Goal: Navigation & Orientation: Find specific page/section

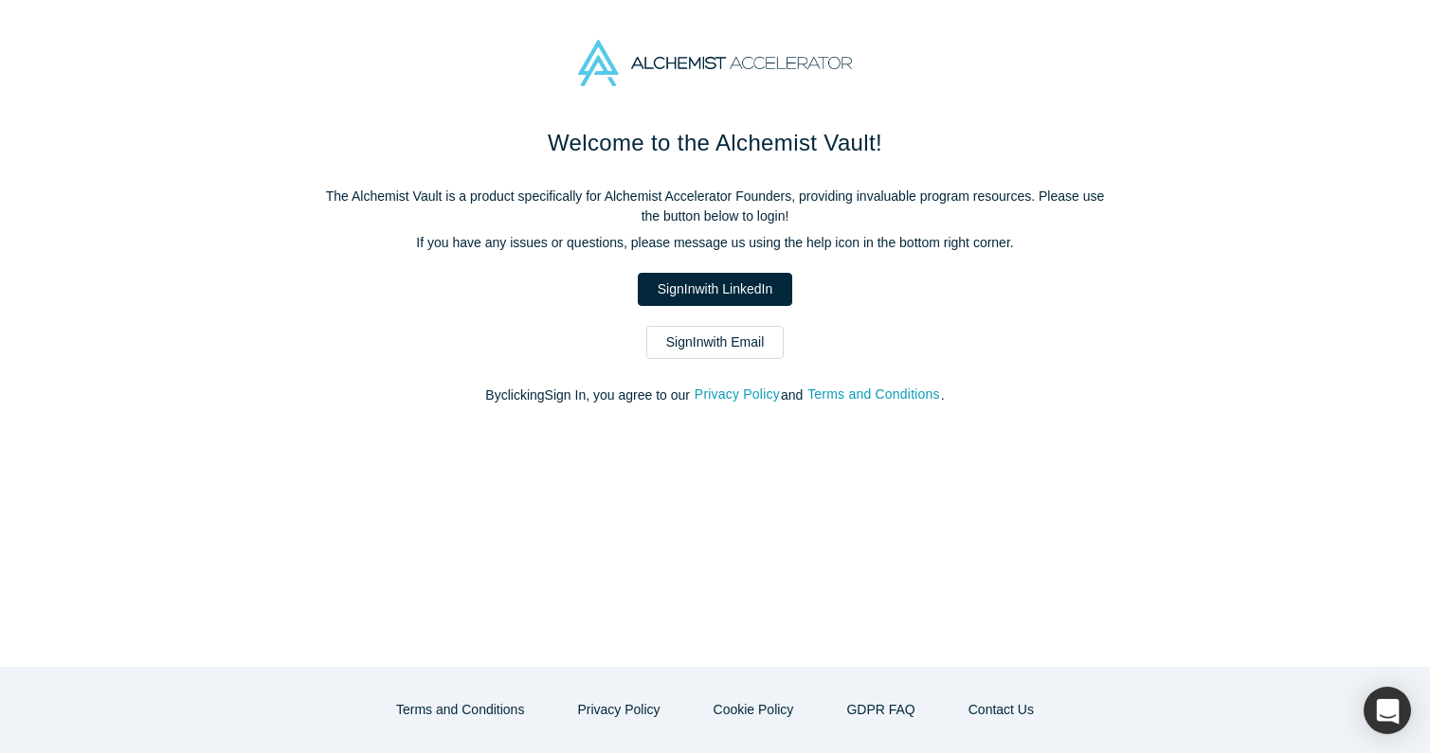
click at [737, 342] on link "Sign In with Email" at bounding box center [715, 342] width 138 height 33
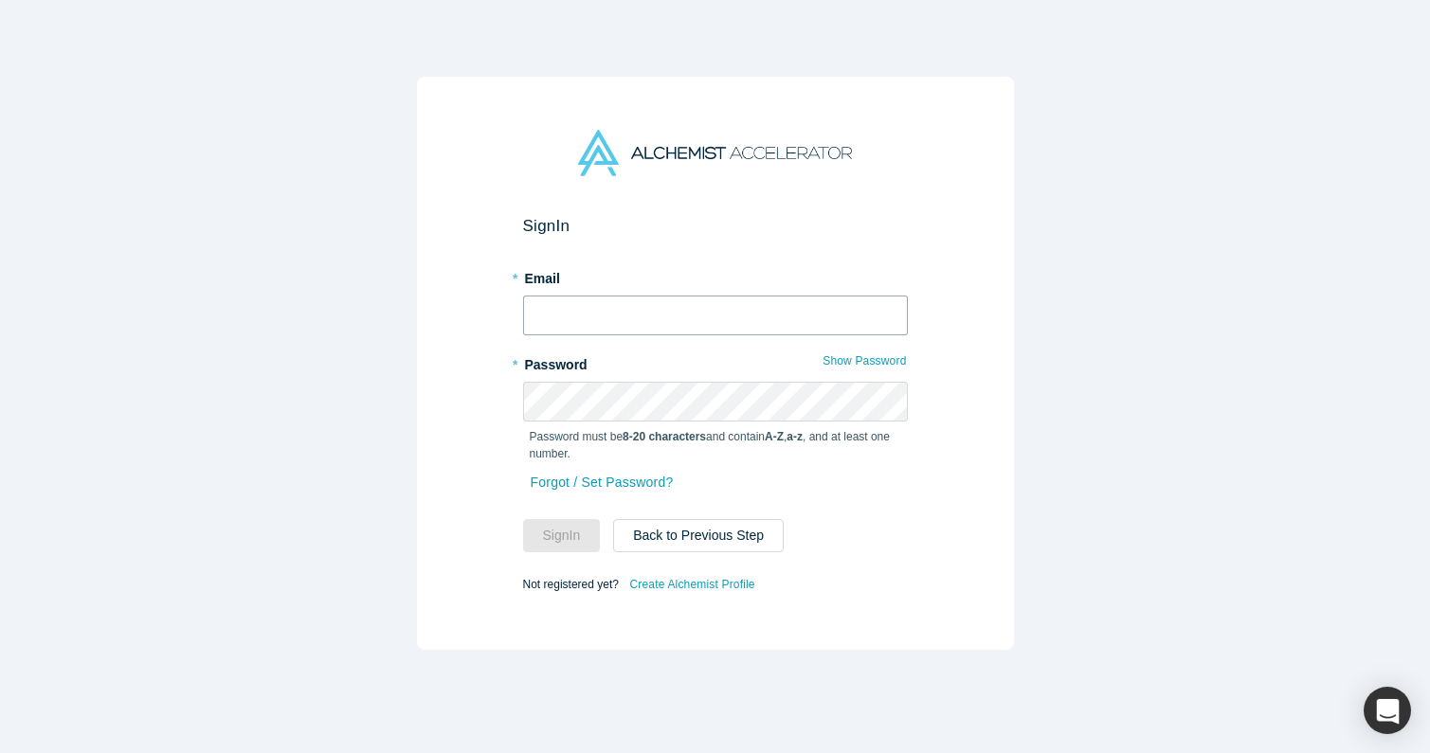
click at [623, 302] on input "text" at bounding box center [715, 316] width 385 height 40
type input "[EMAIL_ADDRESS][DOMAIN_NAME]"
click at [570, 545] on button "Sign In" at bounding box center [562, 535] width 78 height 33
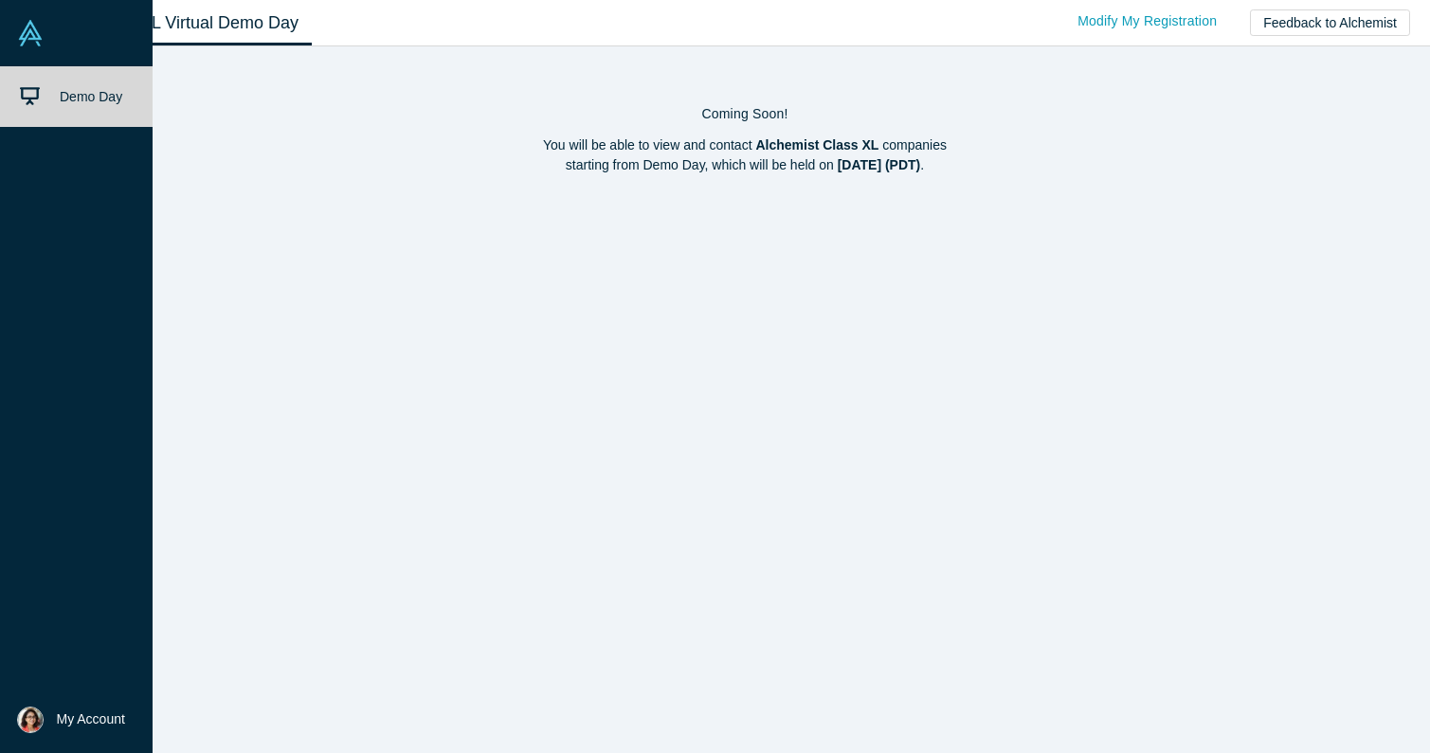
click at [31, 36] on img at bounding box center [30, 33] width 27 height 27
